Goal: Task Accomplishment & Management: Understand process/instructions

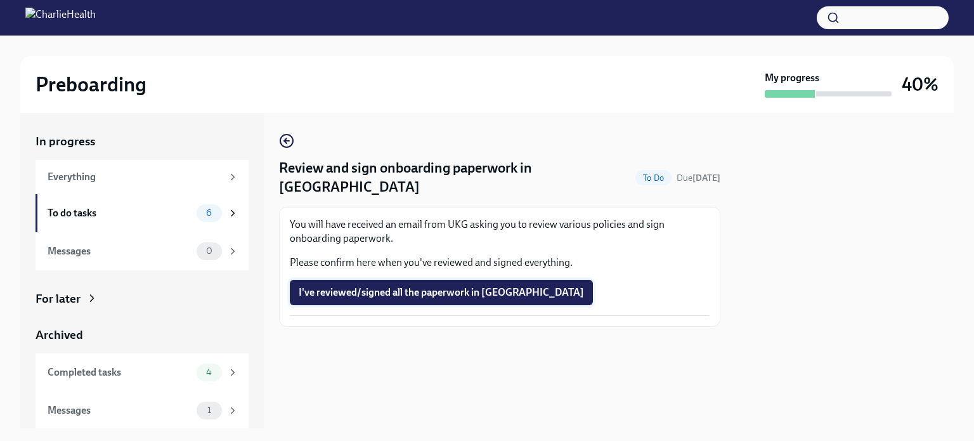
click at [439, 286] on span "I've reviewed/signed all the paperwork in [GEOGRAPHIC_DATA]" at bounding box center [441, 292] width 285 height 13
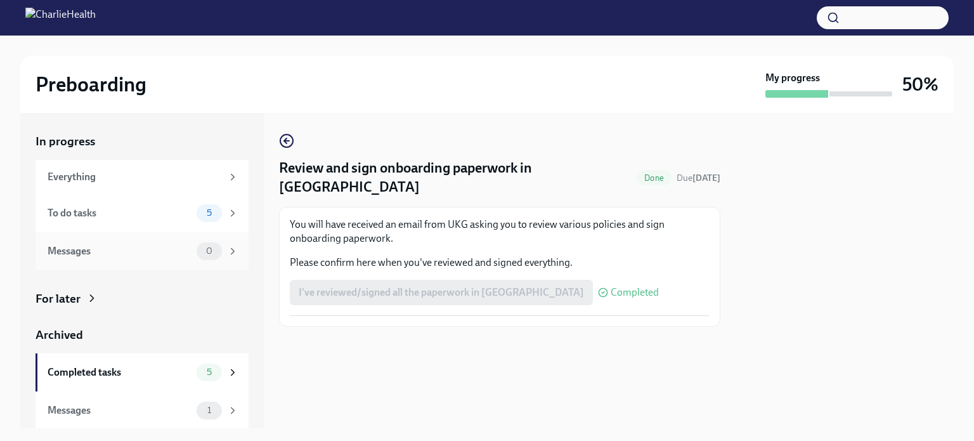
scroll to position [1, 0]
click at [113, 212] on div "To do tasks" at bounding box center [120, 213] width 144 height 14
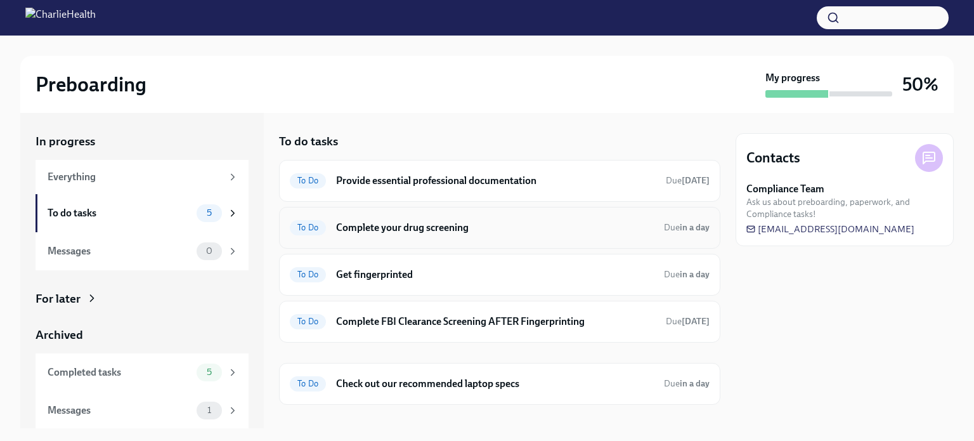
scroll to position [15, 0]
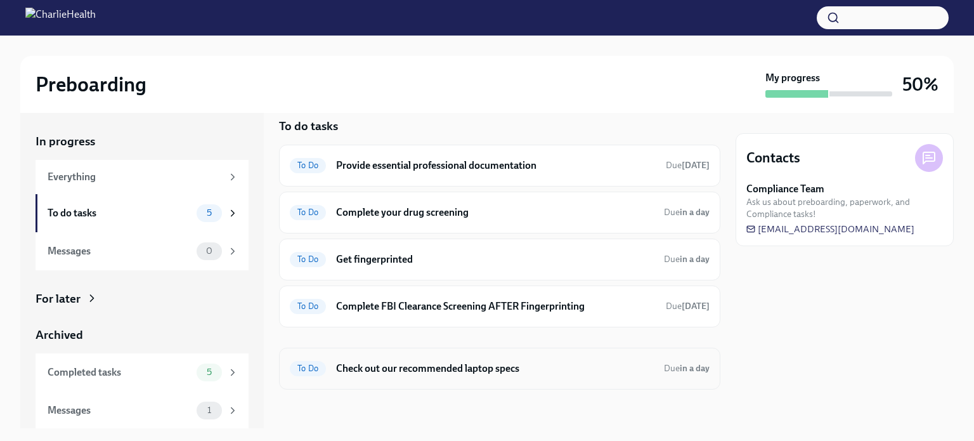
click at [508, 360] on div "To Do Check out our recommended laptop specs Due in a day" at bounding box center [500, 368] width 420 height 20
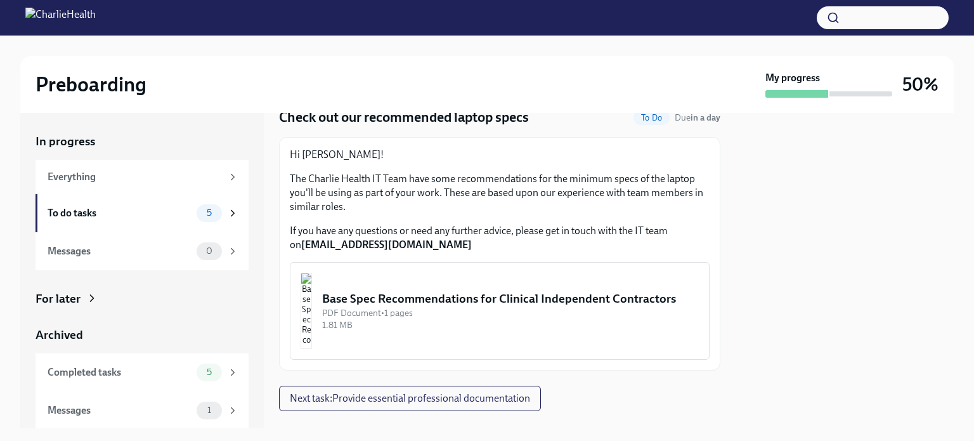
scroll to position [73, 0]
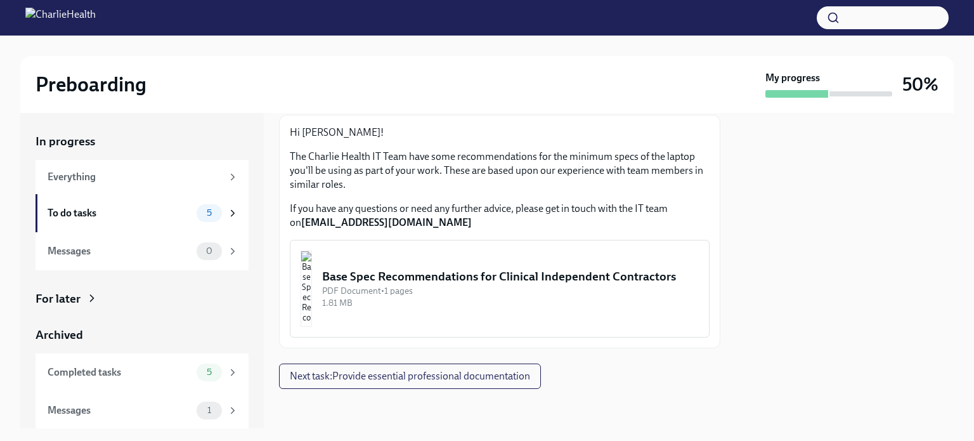
click at [509, 283] on div "Base Spec Recommendations for Clinical Independent Contractors" at bounding box center [510, 276] width 377 height 16
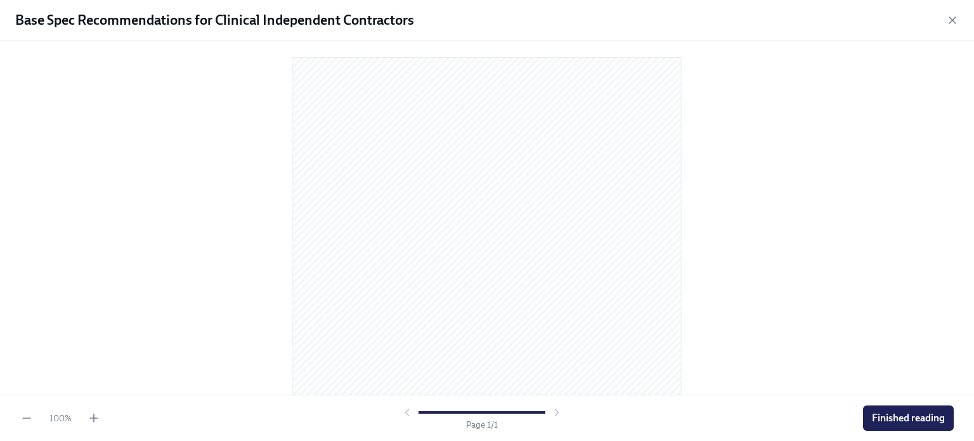
scroll to position [0, 0]
click at [894, 421] on span "Finished reading" at bounding box center [908, 418] width 73 height 13
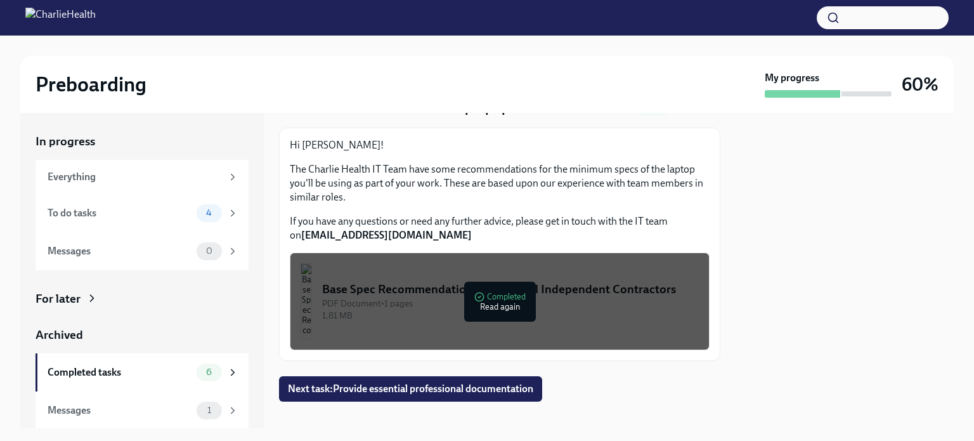
scroll to position [74, 0]
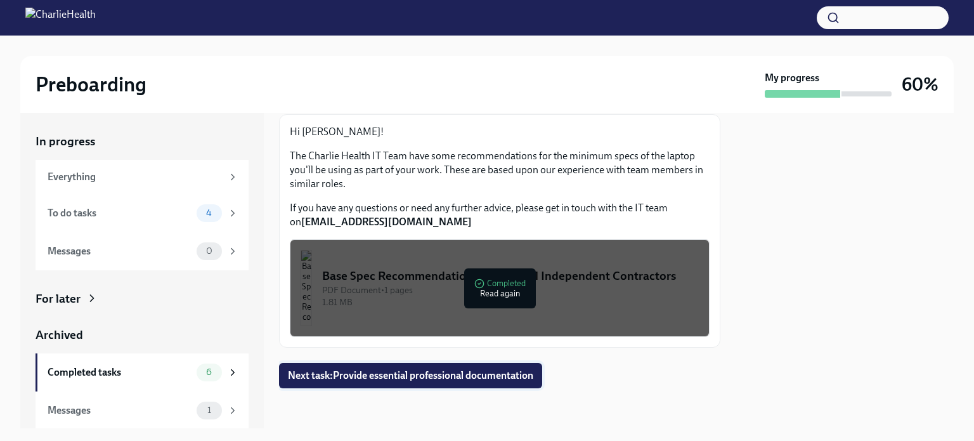
click at [510, 377] on span "Next task : Provide essential professional documentation" at bounding box center [411, 375] width 246 height 13
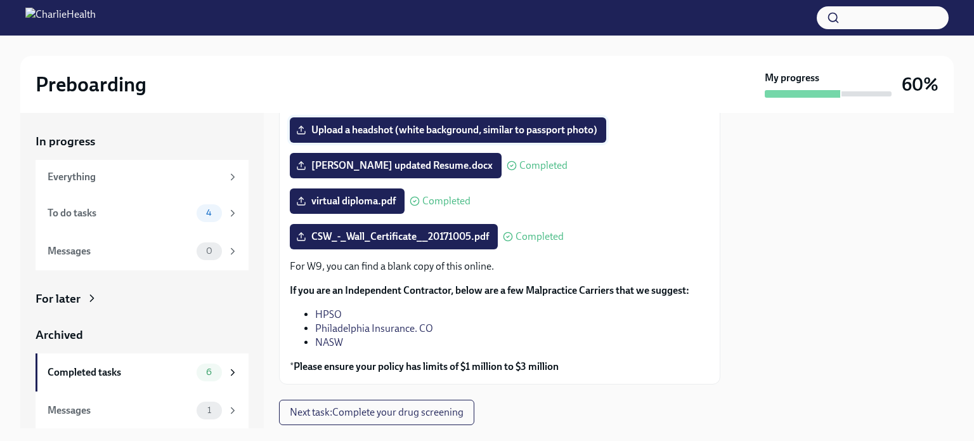
scroll to position [194, 0]
